Goal: Information Seeking & Learning: Find specific fact

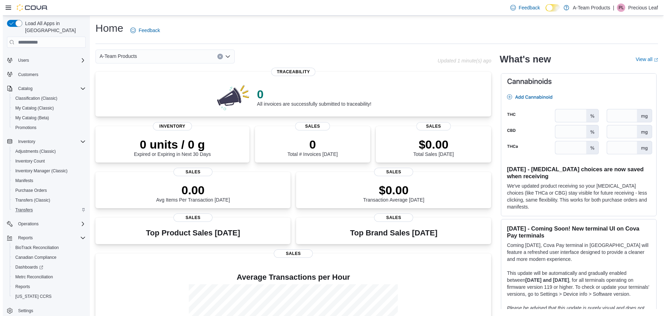
scroll to position [14, 0]
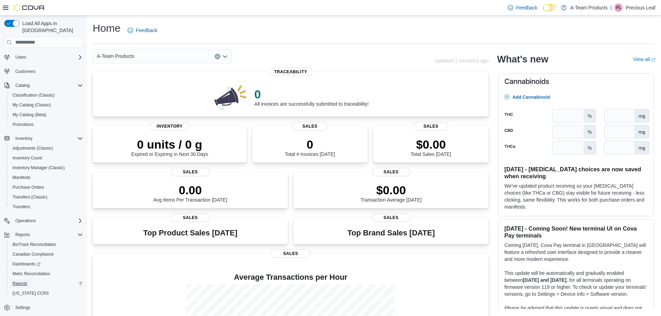
click at [23, 280] on span "Reports" at bounding box center [20, 283] width 15 height 6
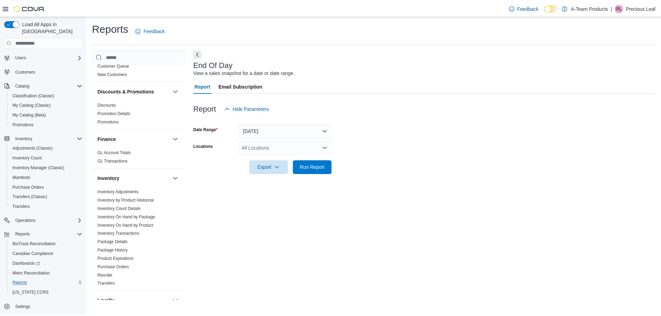
scroll to position [13, 0]
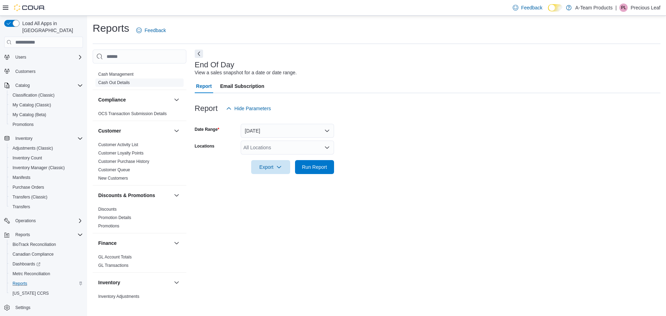
click at [123, 80] on link "Cash Out Details" at bounding box center [114, 82] width 32 height 5
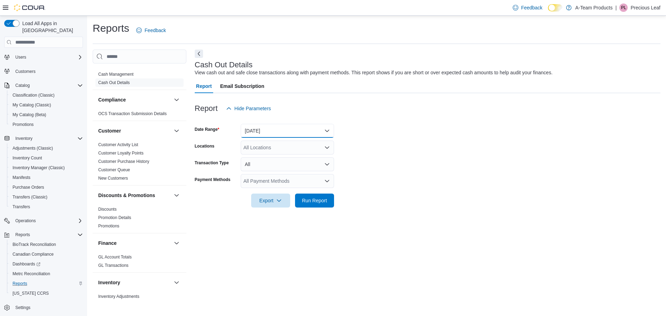
click at [277, 127] on button "[DATE]" at bounding box center [287, 131] width 93 height 14
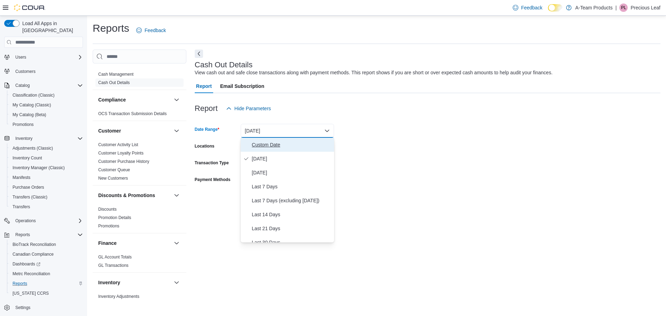
click at [272, 144] on span "Custom Date" at bounding box center [291, 144] width 79 height 8
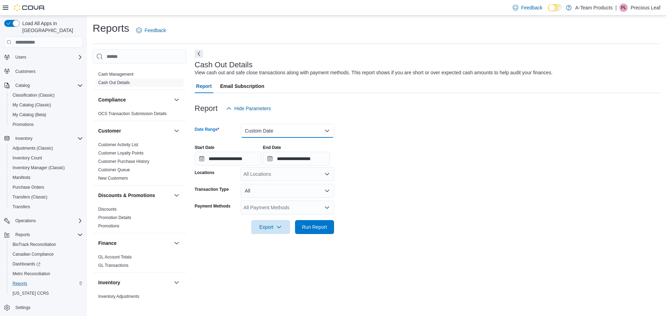
click at [296, 134] on button "Custom Date" at bounding box center [287, 131] width 93 height 14
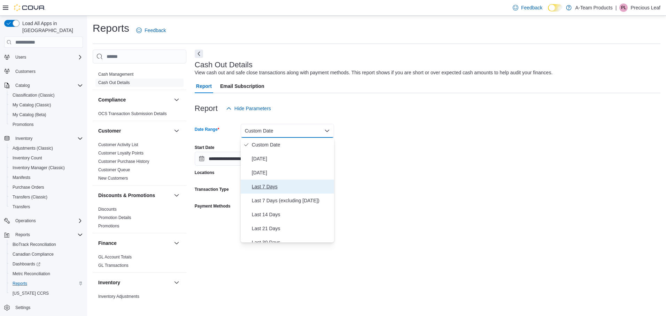
click at [283, 185] on span "Last 7 Days" at bounding box center [291, 186] width 79 height 8
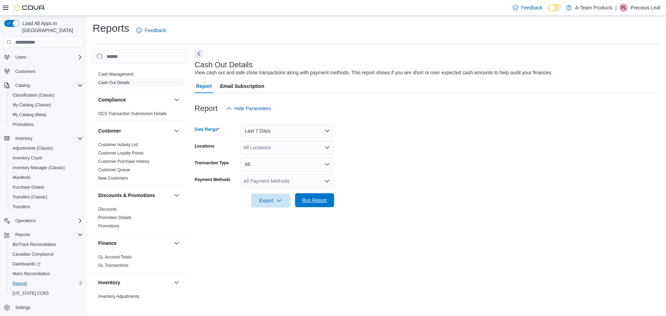
click at [316, 199] on span "Run Report" at bounding box center [314, 199] width 25 height 7
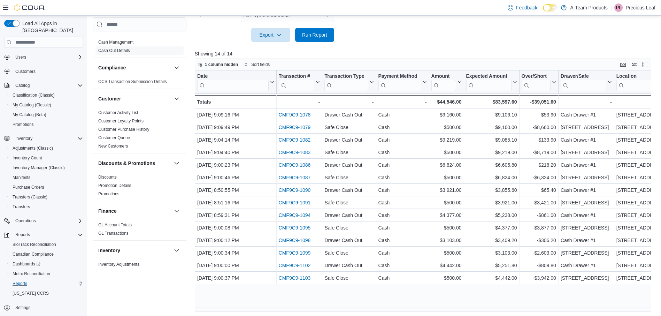
scroll to position [166, 0]
click at [468, 51] on p "Showing 14 of 14" at bounding box center [425, 52] width 461 height 7
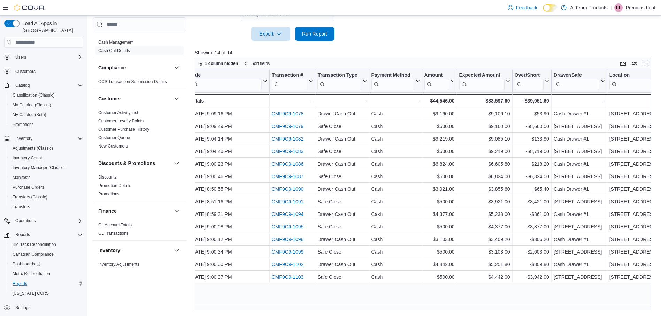
scroll to position [0, 0]
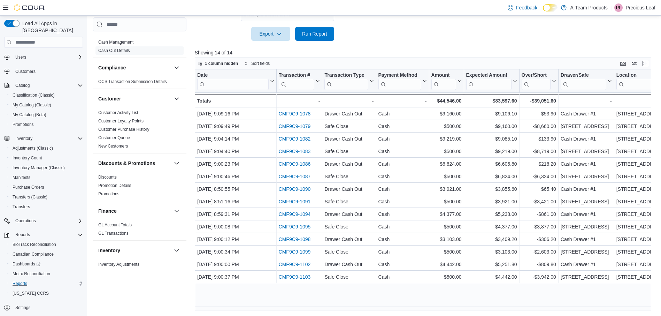
click at [450, 284] on div "Date Click to view column header actions Transaction # Click to view column hea…" at bounding box center [425, 189] width 461 height 241
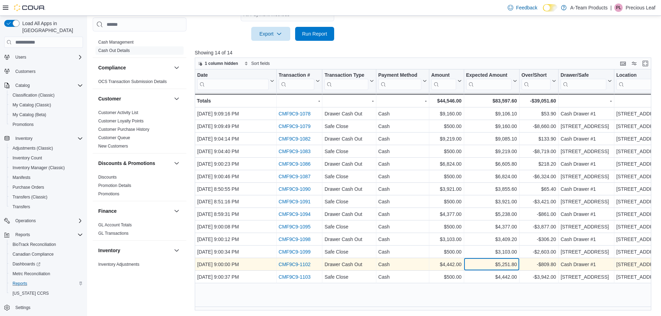
click at [479, 263] on div "$5,251.80" at bounding box center [491, 264] width 51 height 8
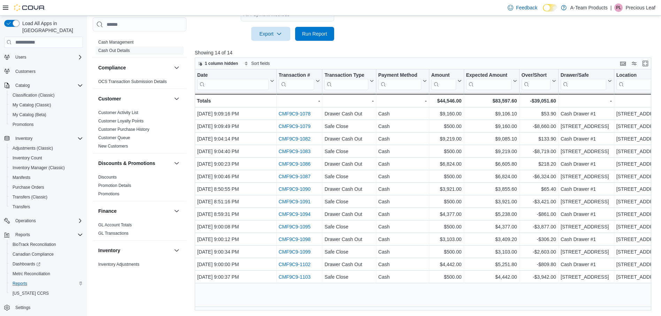
click at [464, 291] on div "Date Click to view column header actions Transaction # Click to view column hea…" at bounding box center [425, 189] width 461 height 241
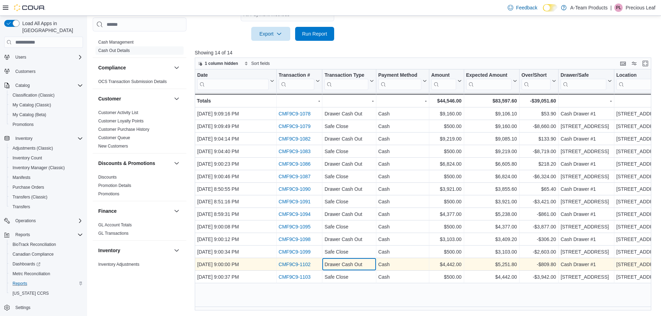
click at [367, 263] on div "Drawer Cash Out" at bounding box center [348, 264] width 49 height 8
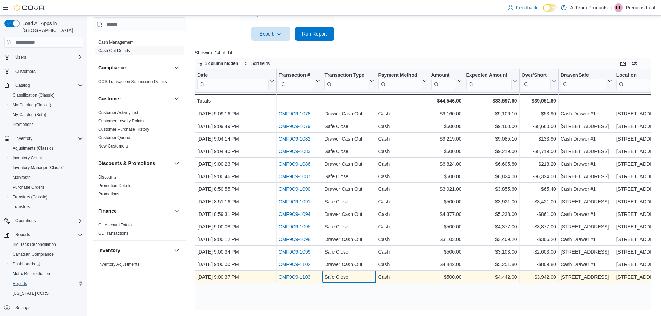
click at [367, 273] on div "Safe Close" at bounding box center [348, 276] width 49 height 8
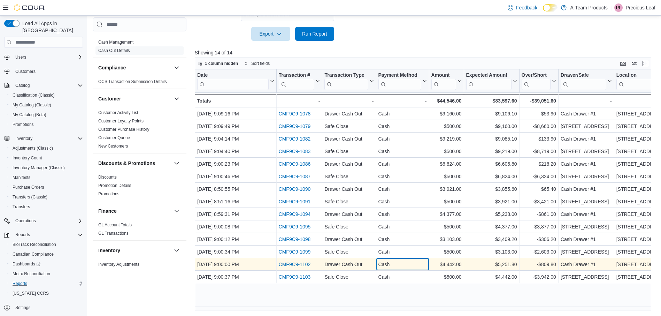
click at [428, 264] on div "Cash - Payment Method, column 4, row 13" at bounding box center [402, 264] width 53 height 13
click at [484, 261] on div "$5,251.80" at bounding box center [491, 264] width 51 height 8
